Goal: Task Accomplishment & Management: Complete application form

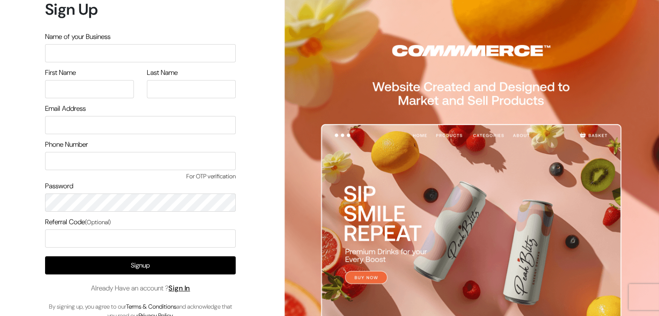
click at [198, 54] on input "text" at bounding box center [140, 53] width 191 height 18
click at [59, 53] on input "VLOTHING STORE" at bounding box center [140, 53] width 191 height 18
click at [52, 55] on input "VLOTHING STORE" at bounding box center [140, 53] width 191 height 18
type input "CLOTHING STORE"
click at [78, 89] on input "text" at bounding box center [89, 89] width 89 height 18
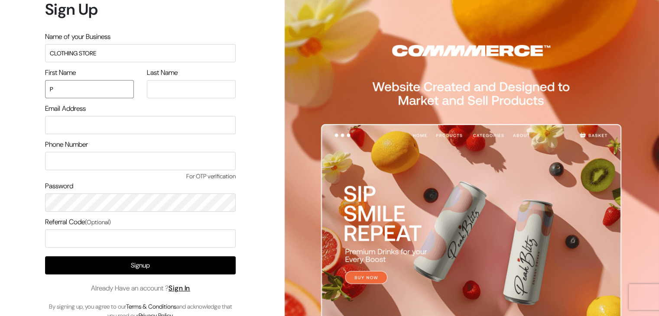
type input "Priyanka"
type input "Reddy"
click at [107, 124] on input "email" at bounding box center [140, 125] width 191 height 18
type input "0209PRIYANKAA@GMAIUL.COM"
click at [100, 163] on input "text" at bounding box center [140, 161] width 191 height 18
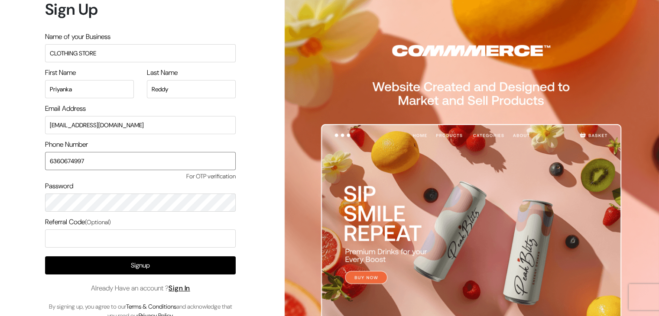
type input "6360674997"
click at [122, 125] on input "0209PRIYANKAA@GMAIUL.COM" at bounding box center [140, 125] width 191 height 18
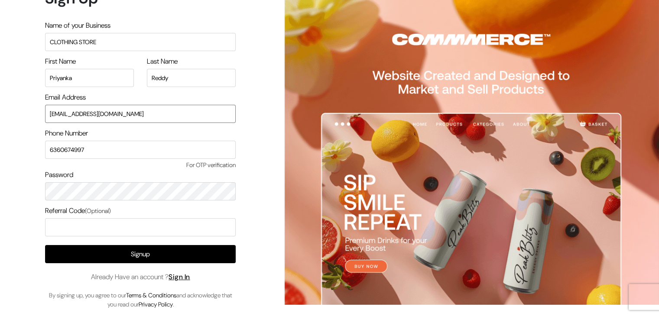
type input "0209PRIYANKAA@GMAIL.COM"
click at [225, 168] on span "For OTP verification" at bounding box center [140, 165] width 191 height 9
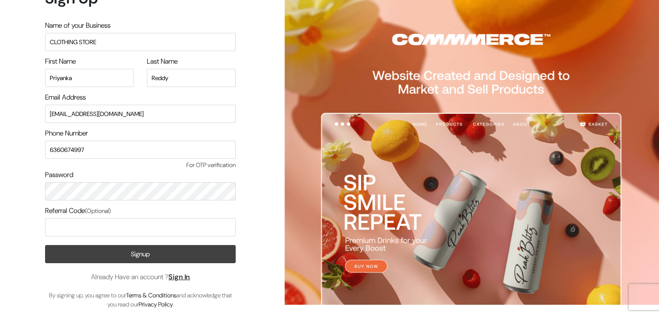
click at [165, 253] on button "Signup" at bounding box center [140, 254] width 191 height 18
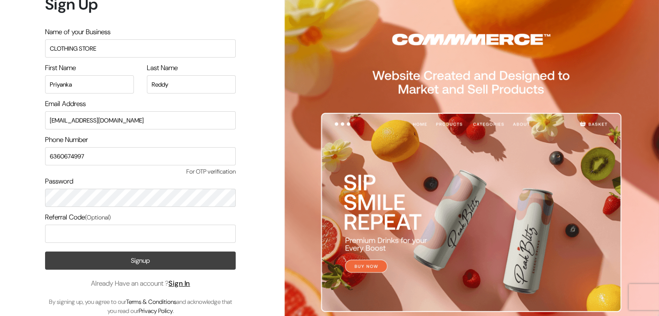
click at [126, 266] on button "Signup" at bounding box center [140, 261] width 191 height 18
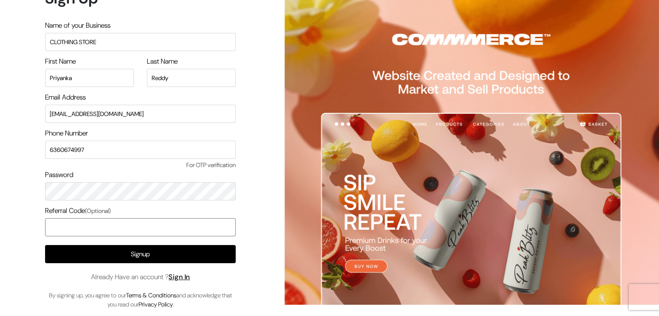
click at [74, 232] on input "text" at bounding box center [140, 227] width 191 height 18
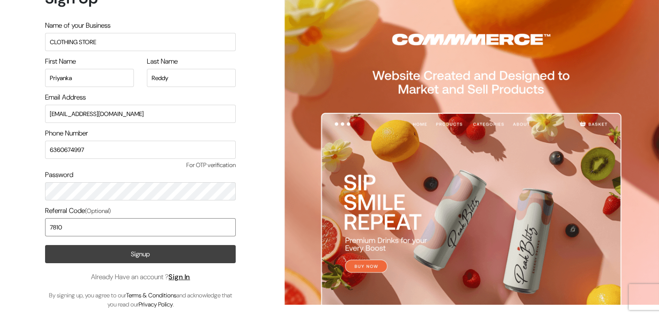
type input "7810"
click at [124, 259] on button "Signup" at bounding box center [140, 254] width 191 height 18
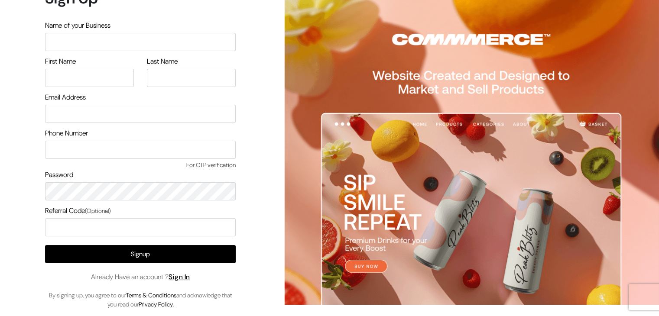
scroll to position [10, 0]
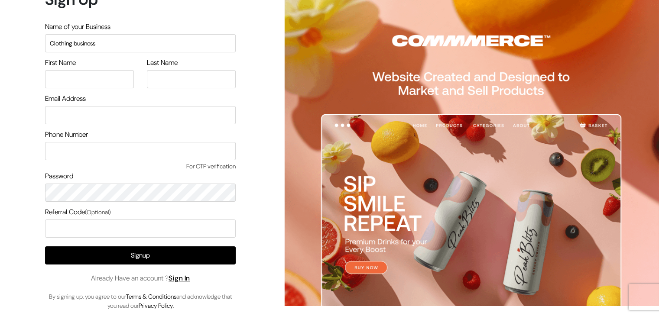
type input "Clothing business"
click at [103, 79] on input "text" at bounding box center [89, 79] width 89 height 18
type input "Priyanka"
type input "Reddy"
click at [104, 112] on input "email" at bounding box center [140, 115] width 191 height 18
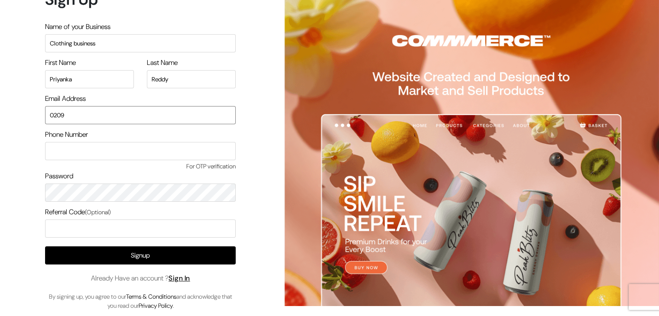
type input "[EMAIL_ADDRESS][DOMAIN_NAME]"
click at [118, 149] on input "text" at bounding box center [140, 151] width 191 height 18
type input "6360674997"
click at [108, 222] on input "text" at bounding box center [140, 229] width 191 height 18
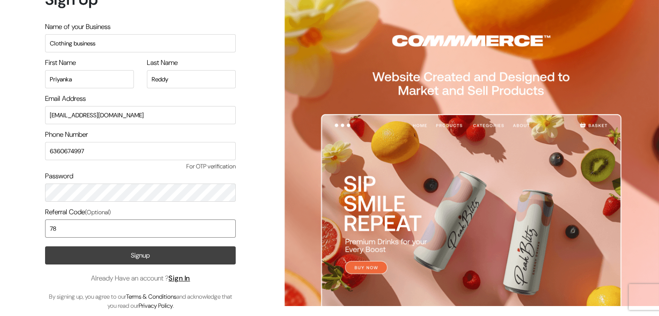
type input "7"
click at [118, 256] on button "Signup" at bounding box center [140, 255] width 191 height 18
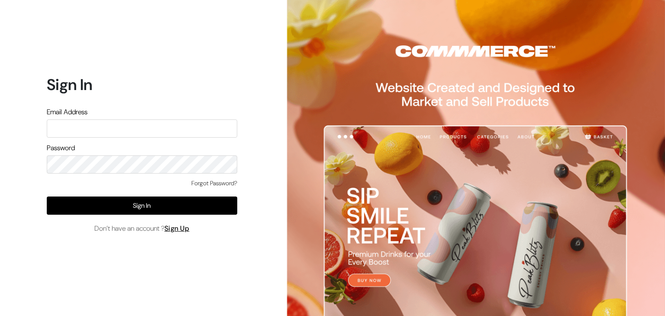
click at [135, 125] on input "text" at bounding box center [142, 129] width 191 height 18
type input "P"
type input "0209PRIYANKAA@GMAIL.COM"
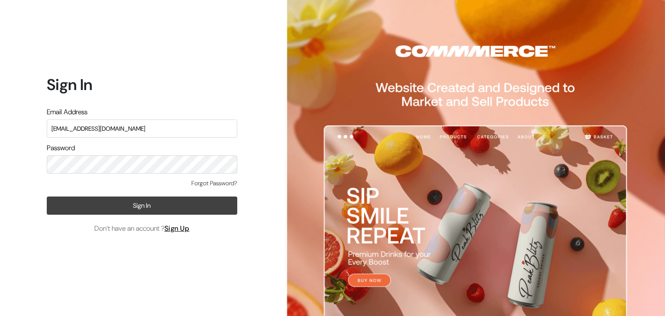
click at [156, 208] on button "Sign In" at bounding box center [142, 206] width 191 height 18
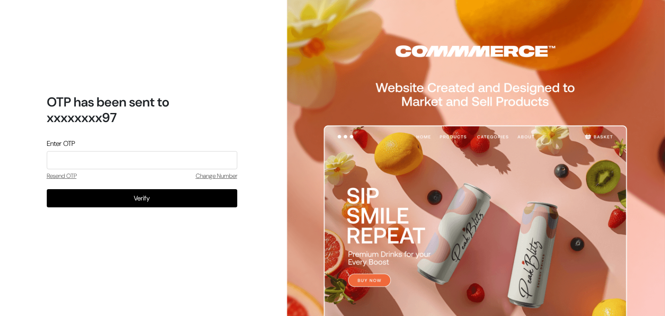
click at [144, 157] on input "tel" at bounding box center [142, 160] width 191 height 18
type input "6359"
click at [47, 189] on button "Verify" at bounding box center [142, 198] width 191 height 18
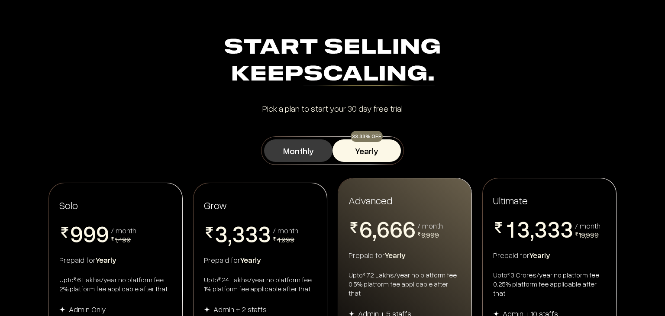
click at [301, 156] on button "Monthly" at bounding box center [298, 150] width 68 height 23
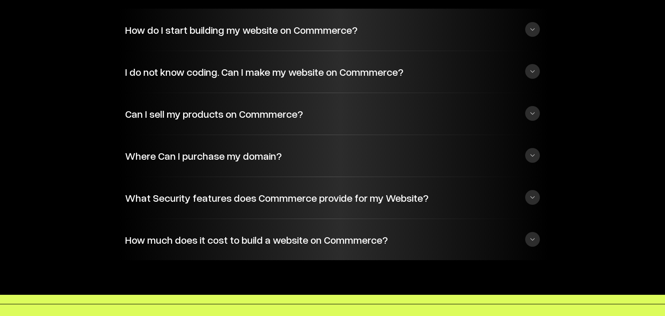
scroll to position [2142, 0]
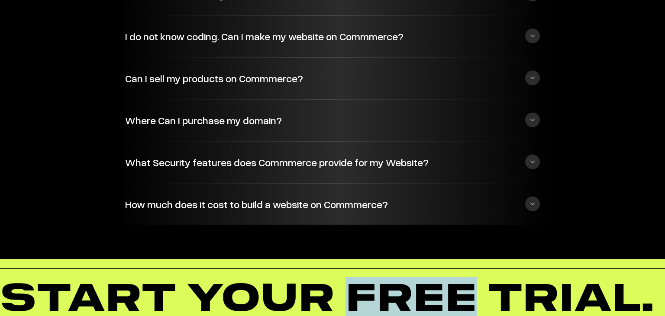
click at [361, 277] on h1 "START YOUR FREE TRIAL." at bounding box center [326, 300] width 654 height 47
click at [361, 277] on h1 "START YOUR FREE TRIAL." at bounding box center [324, 300] width 654 height 47
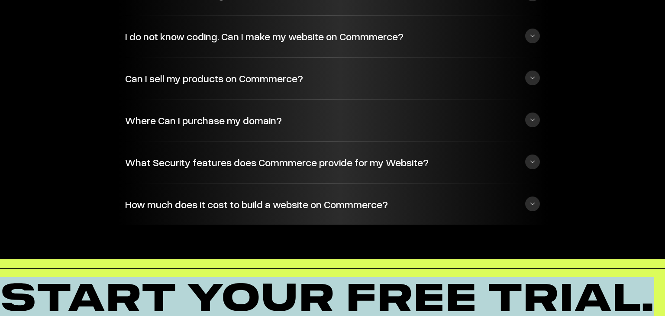
drag, startPoint x: 361, startPoint y: 260, endPoint x: 360, endPoint y: 272, distance: 11.7
click at [360, 277] on h1 "START YOUR FREE TRIAL." at bounding box center [324, 300] width 654 height 47
click at [360, 277] on h1 "START YOUR FREE TRIAL." at bounding box center [326, 300] width 654 height 47
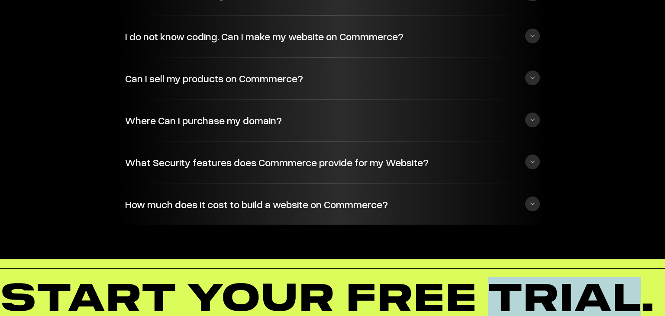
click at [360, 277] on h1 "START YOUR FREE TRIAL." at bounding box center [324, 300] width 654 height 47
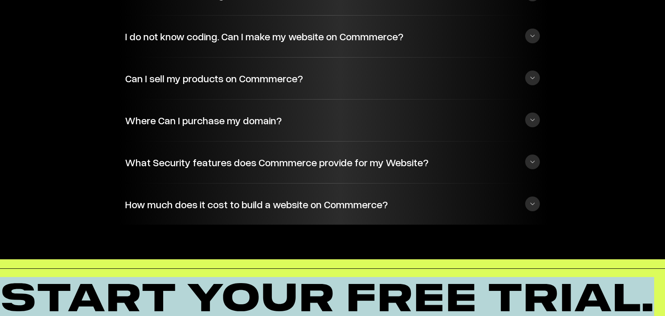
click at [360, 277] on h1 "START YOUR FREE TRIAL." at bounding box center [324, 300] width 654 height 47
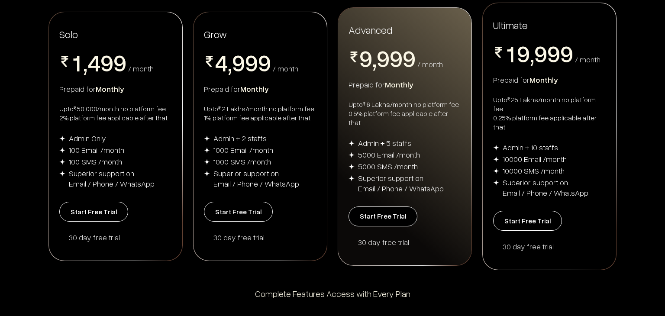
scroll to position [168, 0]
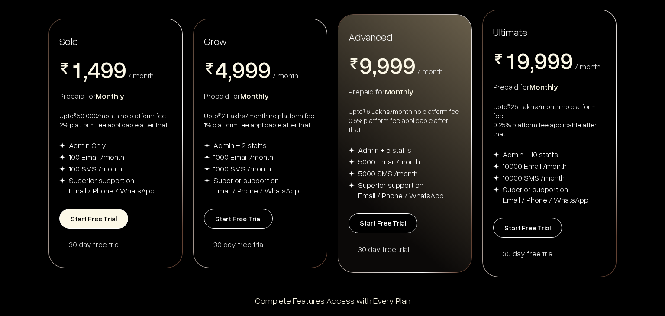
click at [96, 213] on button "Start Free Trial" at bounding box center [93, 219] width 69 height 20
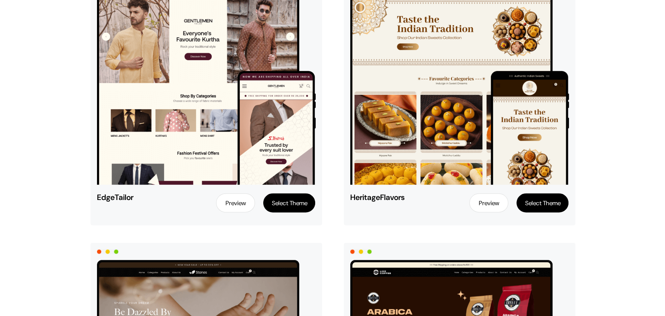
scroll to position [2157, 0]
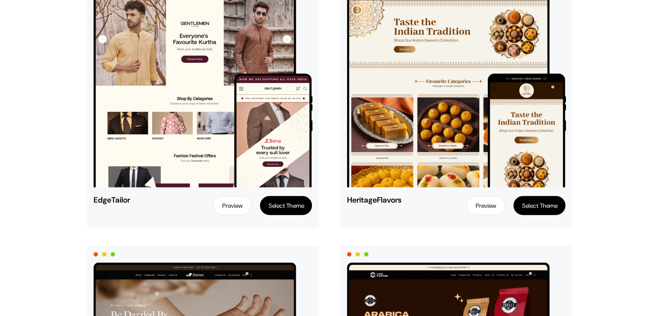
click at [270, 210] on button "Select Theme" at bounding box center [286, 205] width 52 height 19
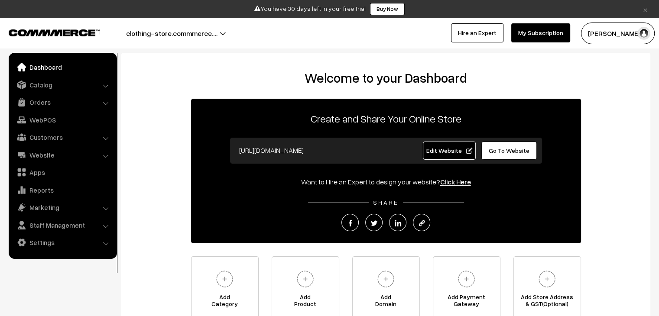
click at [360, 153] on input "[URL][DOMAIN_NAME]" at bounding box center [320, 150] width 171 height 17
click at [350, 151] on input "[URL][DOMAIN_NAME]" at bounding box center [320, 150] width 171 height 17
click at [301, 151] on input "[URL][DOMAIN_NAME]" at bounding box center [320, 150] width 171 height 17
click at [299, 153] on input "[URL][DOMAIN_NAME]" at bounding box center [320, 150] width 171 height 17
click at [72, 87] on link "Catalog" at bounding box center [62, 85] width 103 height 16
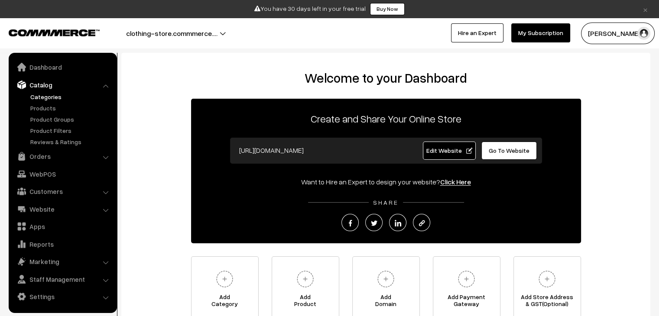
click at [64, 97] on link "Categories" at bounding box center [71, 96] width 86 height 9
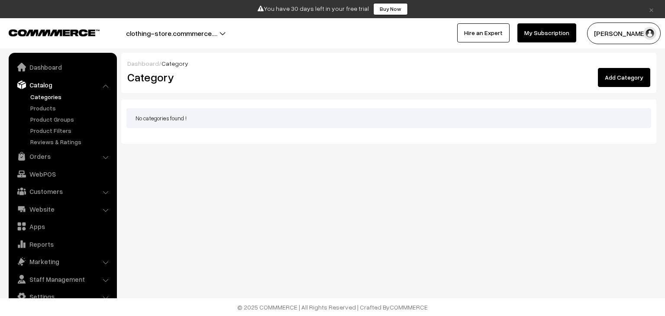
click at [617, 78] on link "Add Category" at bounding box center [624, 77] width 52 height 19
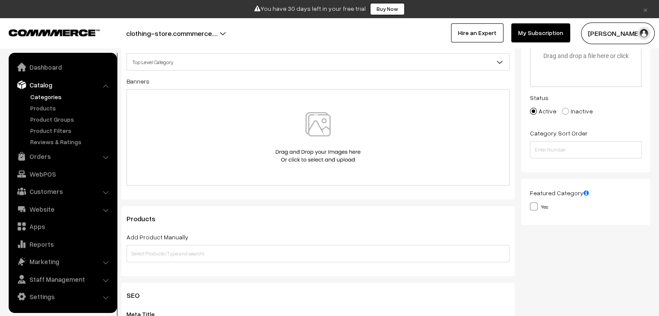
scroll to position [138, 0]
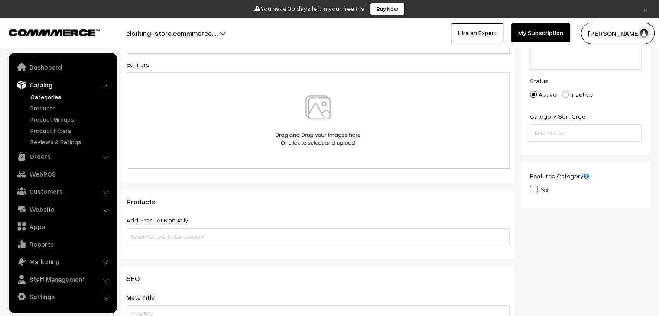
click at [310, 105] on img at bounding box center [317, 120] width 89 height 51
click at [64, 105] on link "Products" at bounding box center [71, 108] width 86 height 9
